Goal: Task Accomplishment & Management: Use online tool/utility

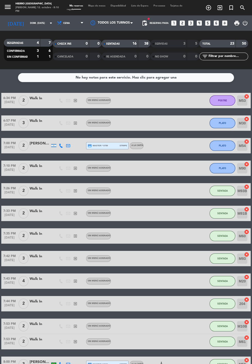
scroll to position [142, 0]
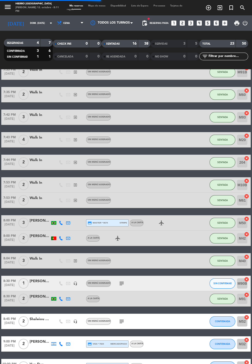
click at [27, 22] on input "dom. [DATE]" at bounding box center [43, 23] width 32 height 8
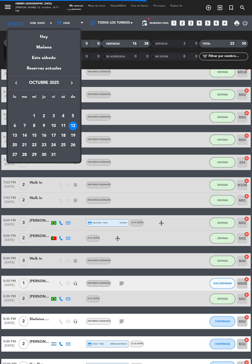
click at [52, 154] on div "31" at bounding box center [53, 155] width 9 height 9
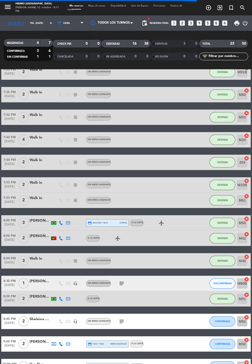
click at [27, 22] on input "vie. 31 oct." at bounding box center [43, 23] width 32 height 8
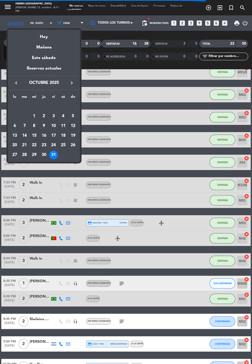
click at [43, 155] on div "30" at bounding box center [44, 155] width 9 height 9
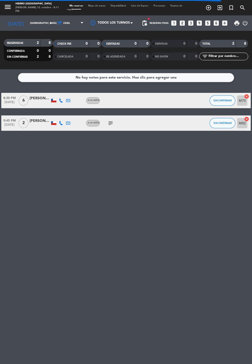
scroll to position [0, 0]
click at [27, 25] on input "jue. 30 oct." at bounding box center [43, 23] width 32 height 8
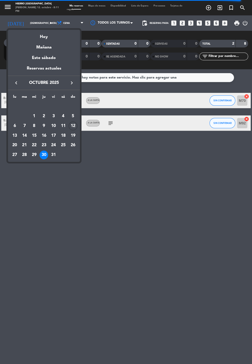
click at [44, 34] on div "Hoy" at bounding box center [44, 35] width 72 height 11
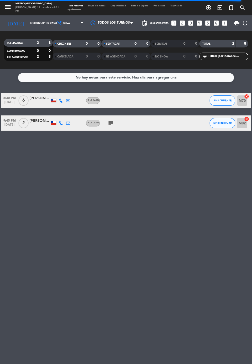
type input "dom. [DATE]"
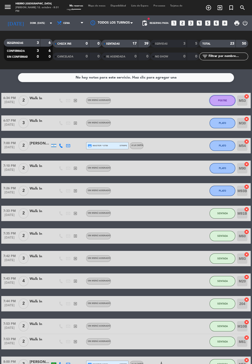
click at [216, 103] on button "POSTRE" at bounding box center [222, 101] width 26 height 10
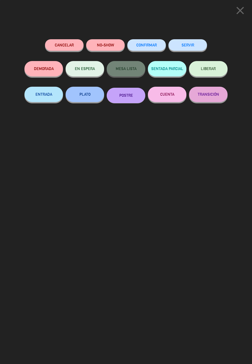
click at [181, 46] on button "SERVIR" at bounding box center [187, 45] width 39 height 12
